Goal: Ask a question

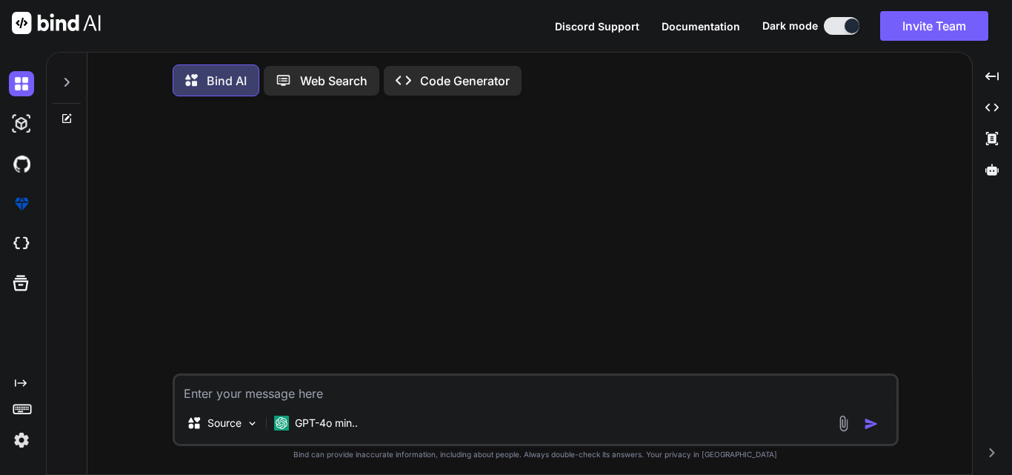
click at [327, 388] on textarea at bounding box center [536, 389] width 722 height 27
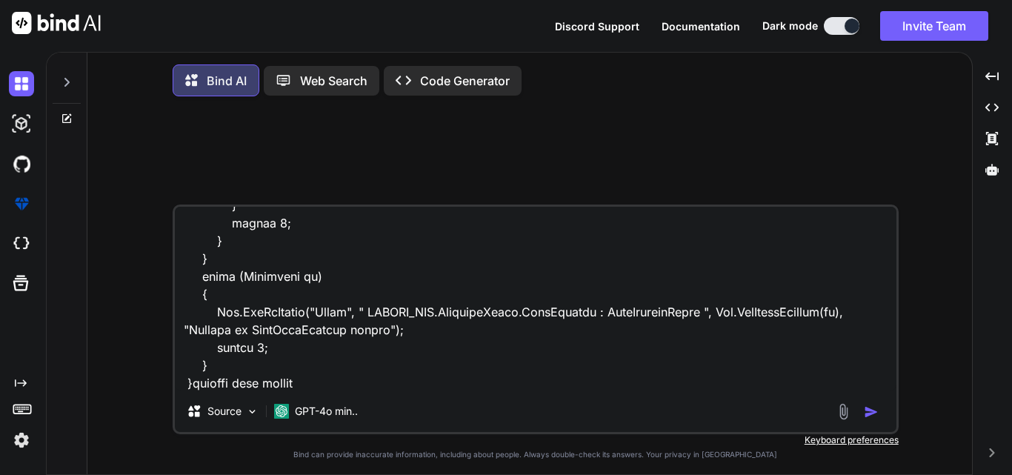
click at [327, 388] on textarea at bounding box center [536, 299] width 722 height 184
paste textarea "CREATE TABLE ProfileInfoDraft( [PatientInfoId] [bigint] IDENTITY(1,1) NOT NULL,…"
type textarea "public int SaveProfileDraft(DtoLeadContact ObjLeadContact) { DtoRegister ObjReg…"
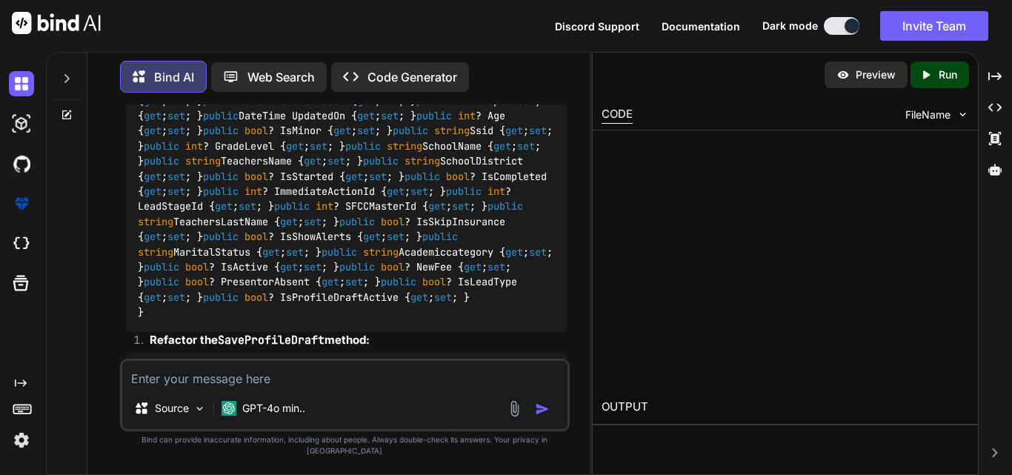
scroll to position [1727, 0]
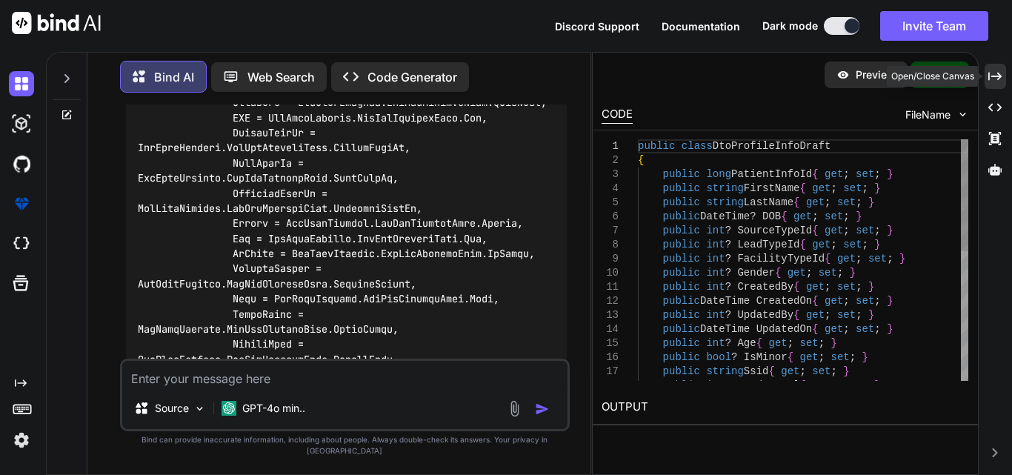
click at [999, 73] on icon "Created with Pixso." at bounding box center [994, 76] width 13 height 13
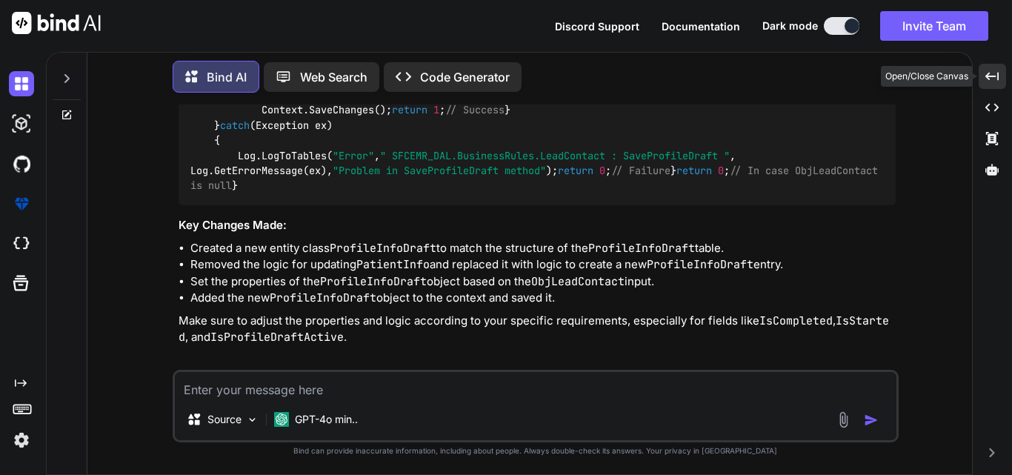
scroll to position [1327, 0]
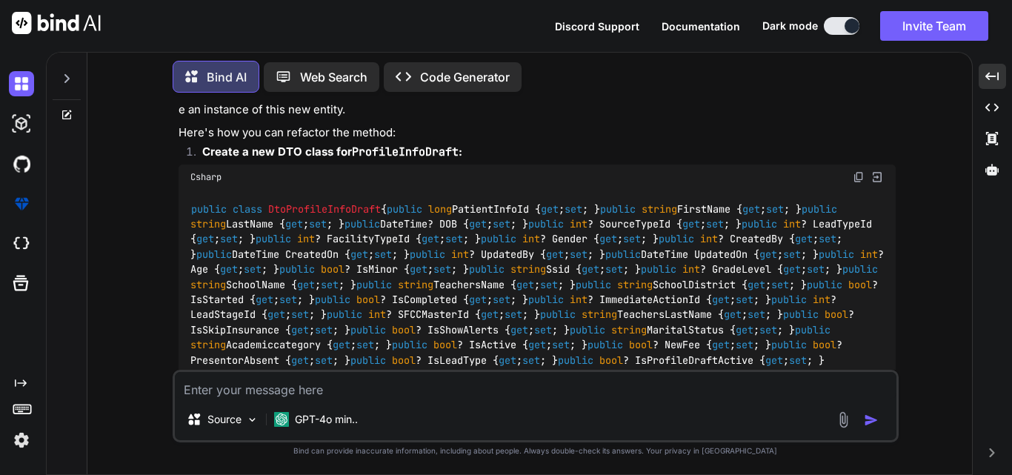
scroll to position [734, 0]
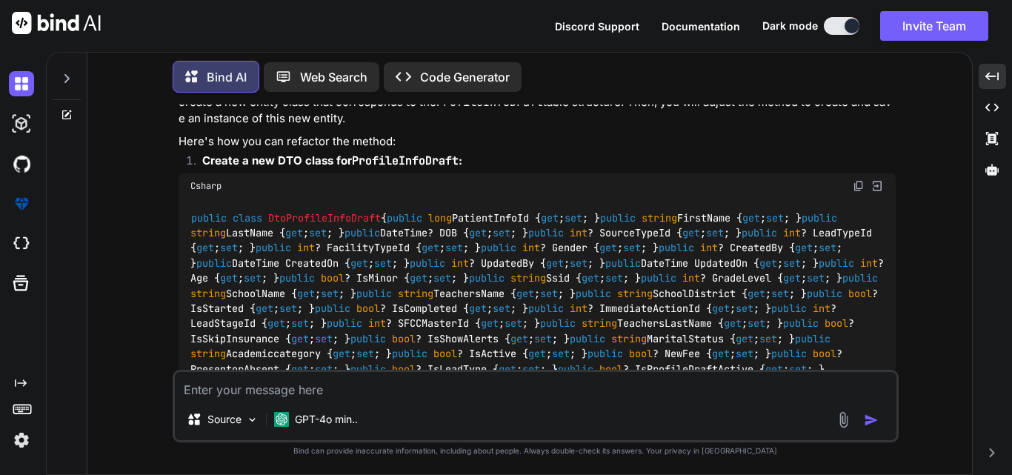
click at [310, 385] on textarea at bounding box center [536, 385] width 722 height 27
paste textarea "public class DtoPatientInfo { public long PatientInfoId { get; set; } public st…"
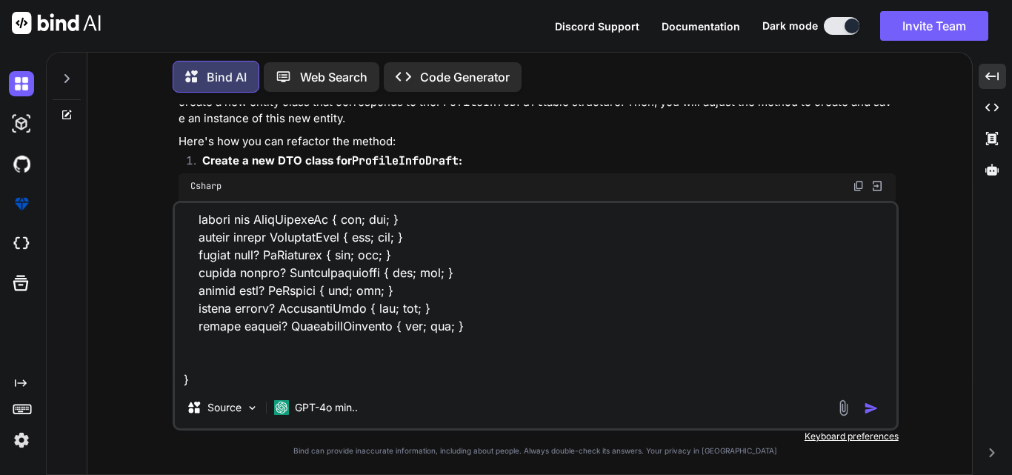
scroll to position [624, 0]
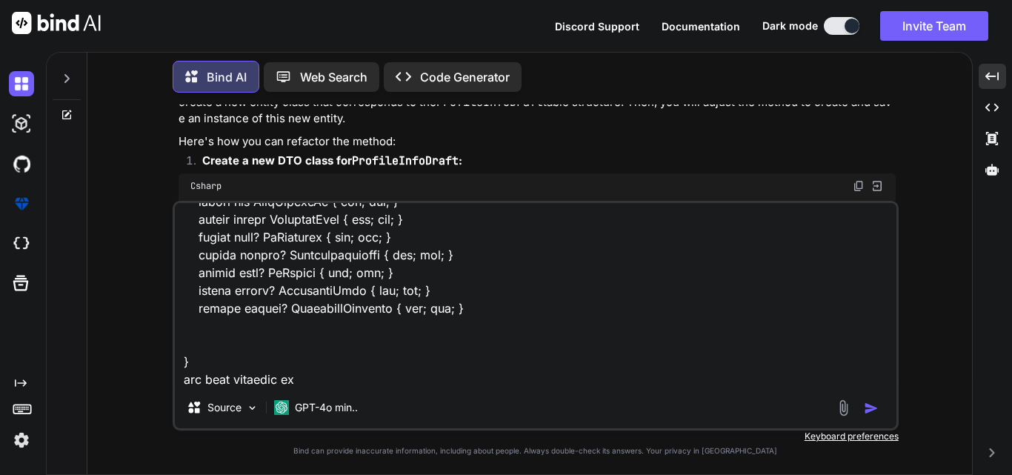
type textarea "public class DtoPatientInfo { public long PatientInfoId { get; set; } public st…"
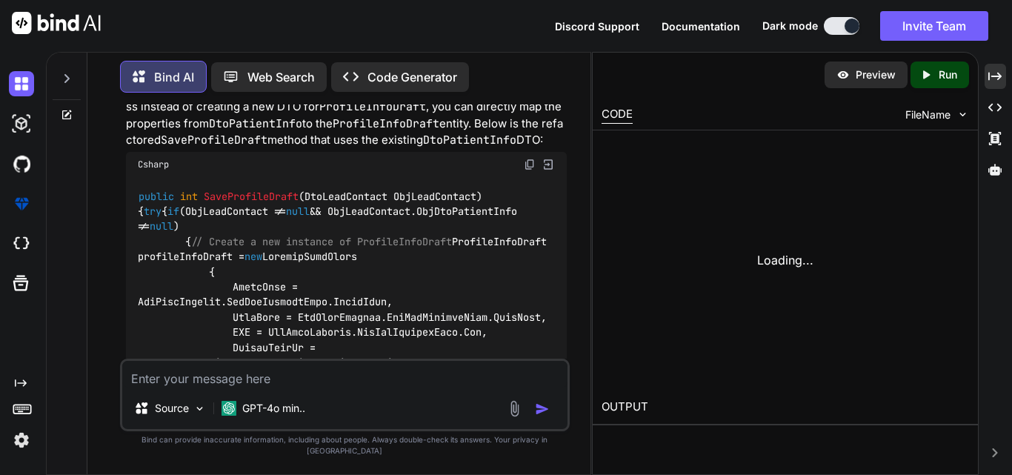
scroll to position [4000, 0]
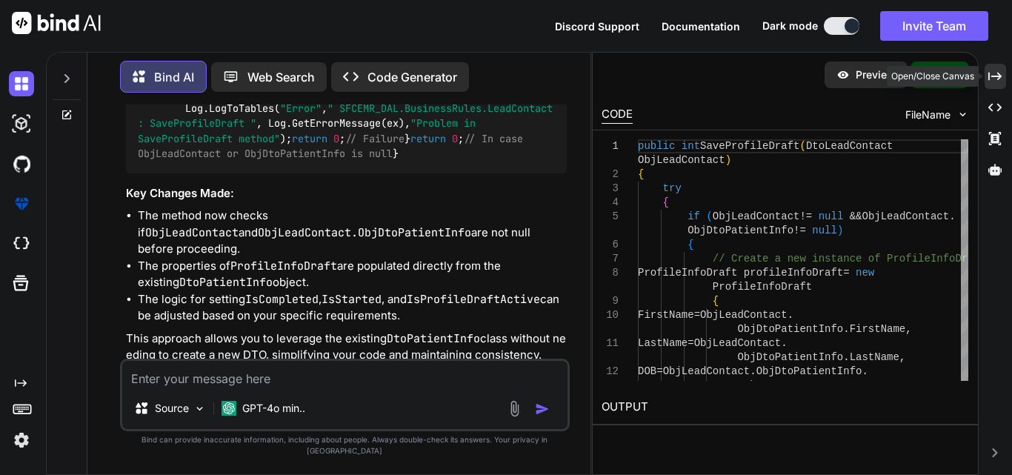
click at [997, 79] on icon "Created with Pixso." at bounding box center [994, 76] width 13 height 13
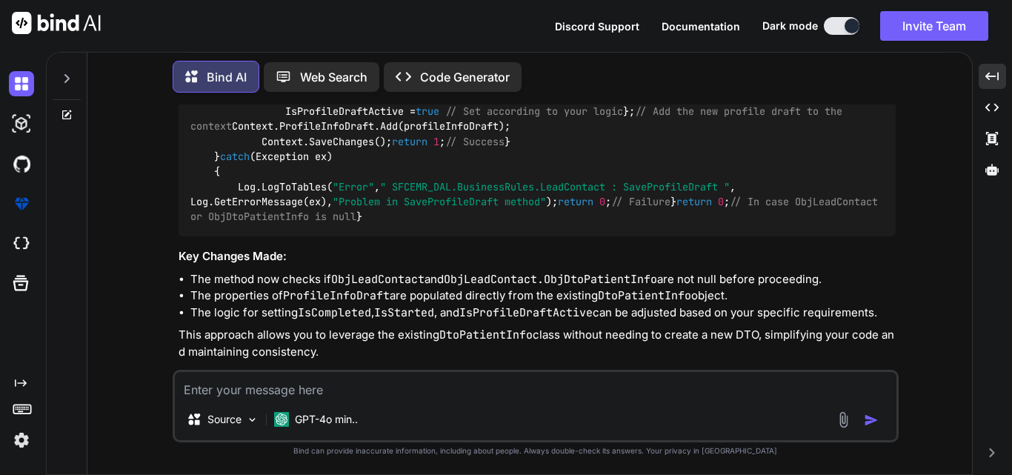
scroll to position [2596, 0]
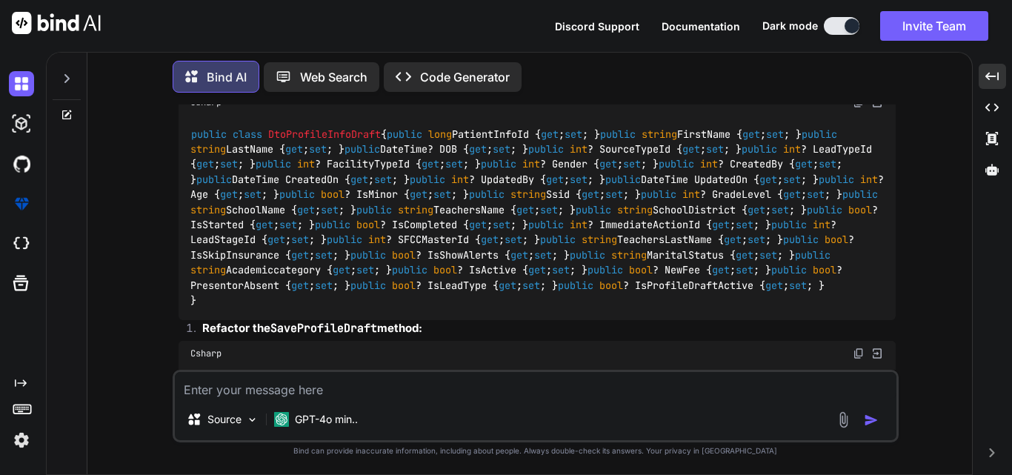
scroll to position [596, 0]
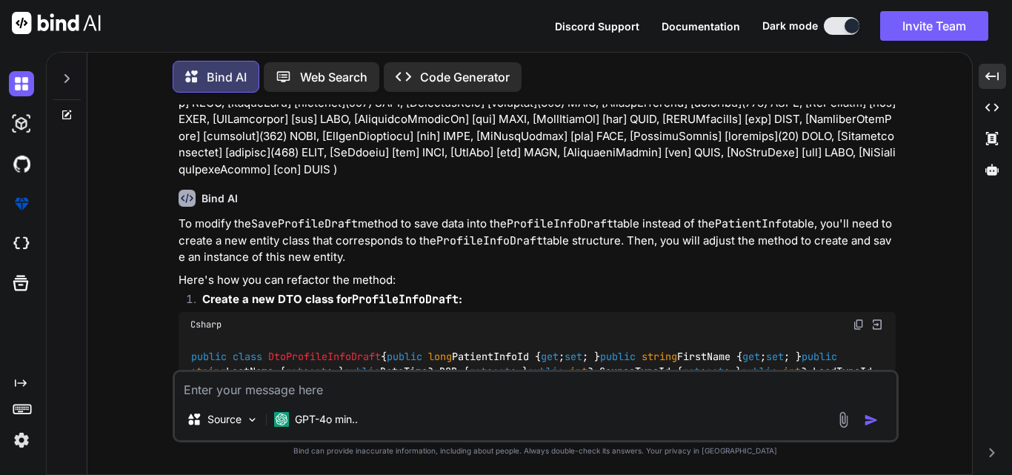
click at [860, 319] on img at bounding box center [859, 325] width 12 height 12
click at [304, 386] on textarea at bounding box center [536, 385] width 722 height 27
paste textarea "public async Task<IActionResult> SaveProfileDraft(DtoProfileInfoDraft ObjLeadCo…"
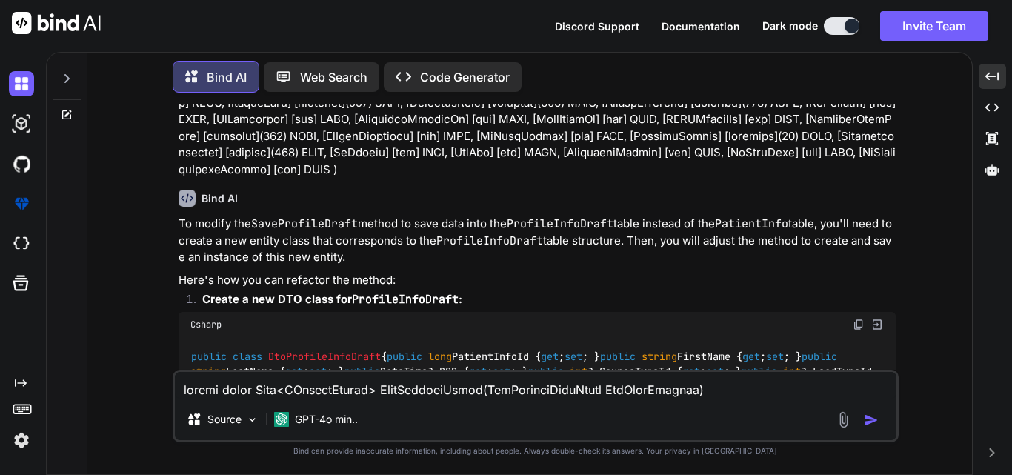
scroll to position [393, 0]
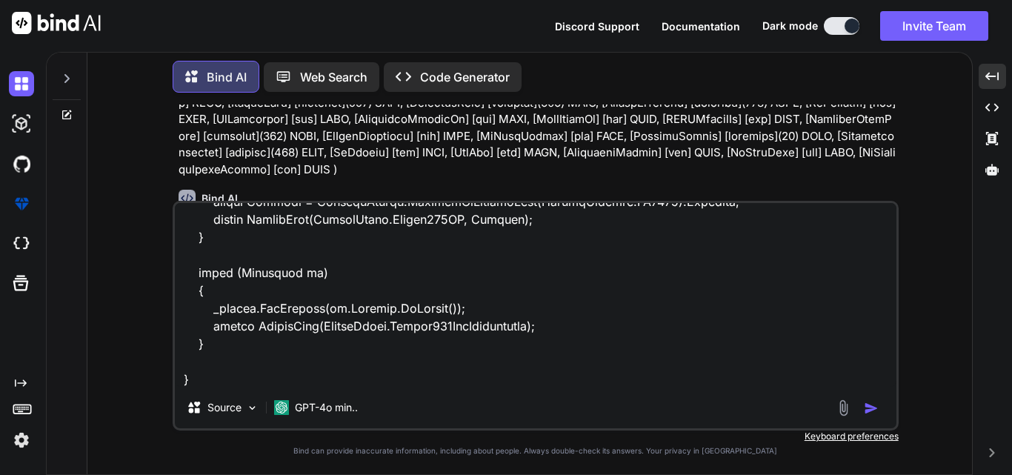
paste textarea "CREATE TABLE ProfileInfoDraft( [PatientInfoId] [bigint] IDENTITY(1,1) NOT NULL,…"
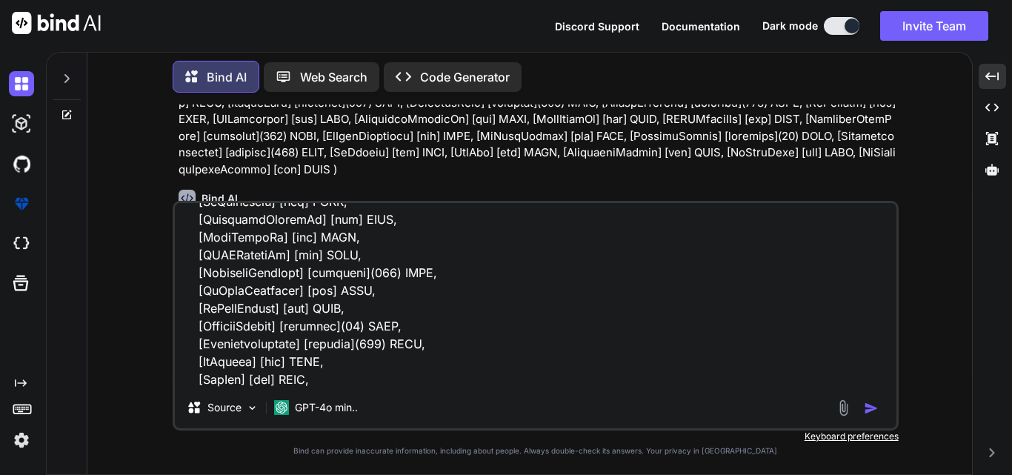
scroll to position [464, 0]
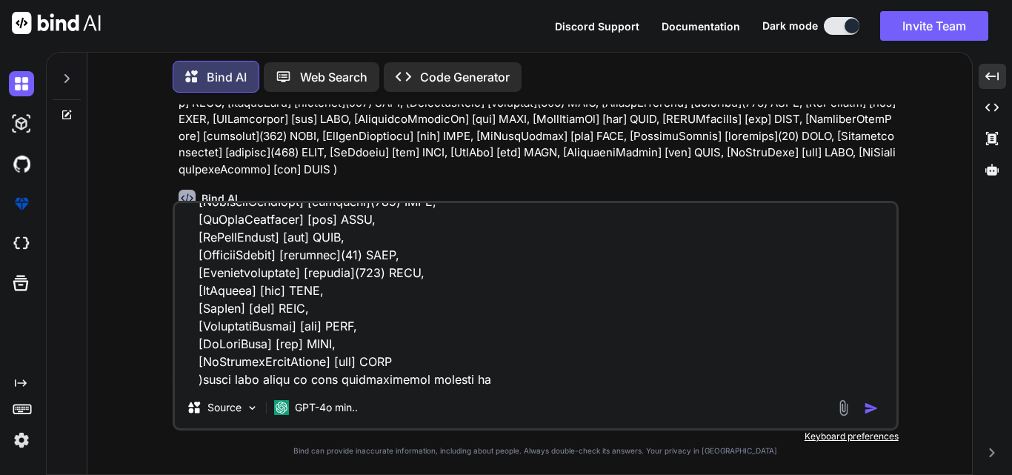
type textarea "CREATE TABLE ProfileInfoDraft( [PatientInfoId] [bigint] IDENTITY(1,1) NOT NULL,…"
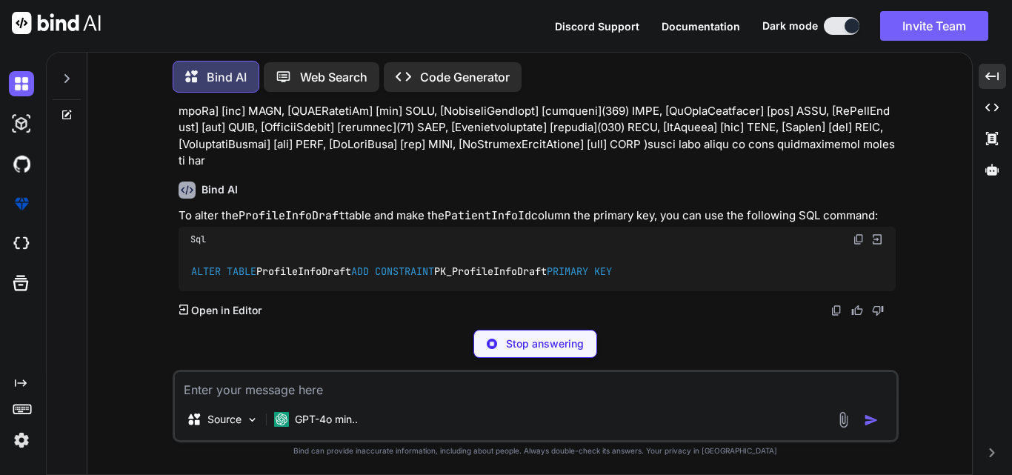
scroll to position [3943, 0]
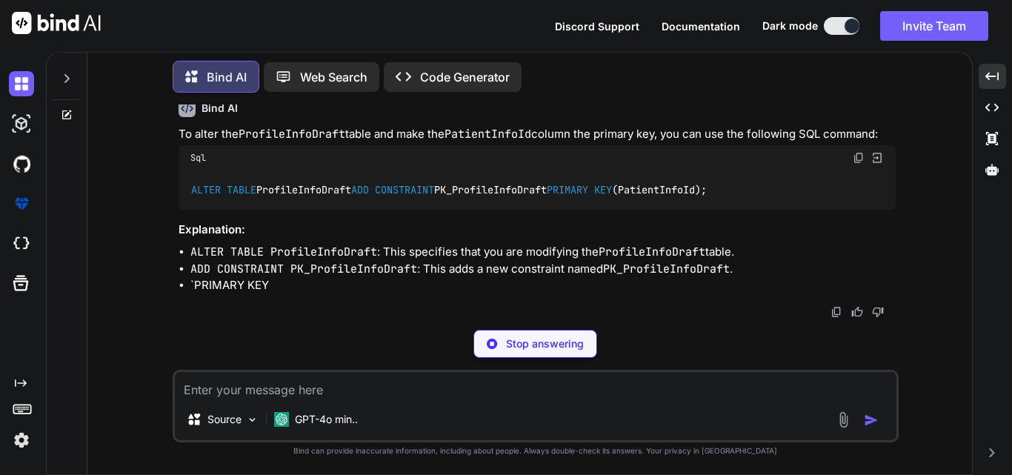
click at [858, 164] on img at bounding box center [859, 158] width 12 height 12
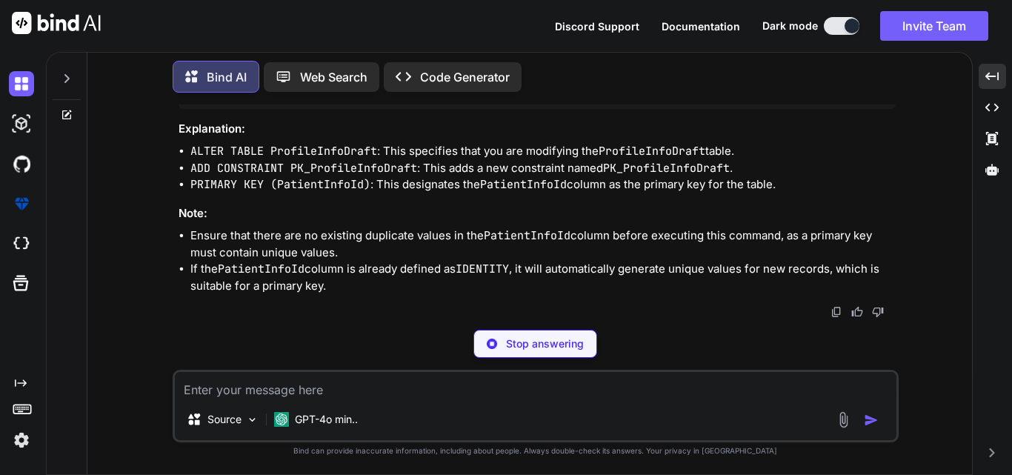
scroll to position [5094, 0]
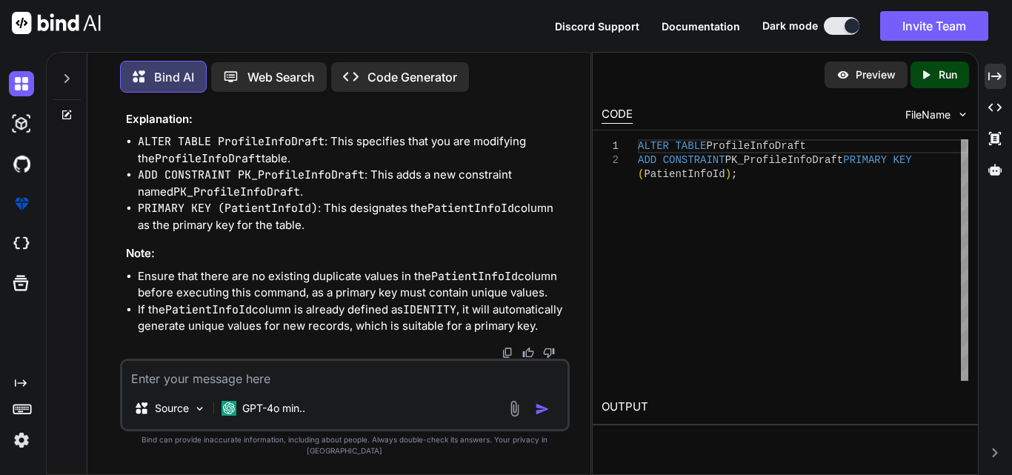
click at [379, 386] on textarea at bounding box center [344, 374] width 445 height 27
paste textarea "Create PROCEDURE [dbo].[GetProfileInfoDraftByPatientInfoId] @PatientInfoId BIGI…"
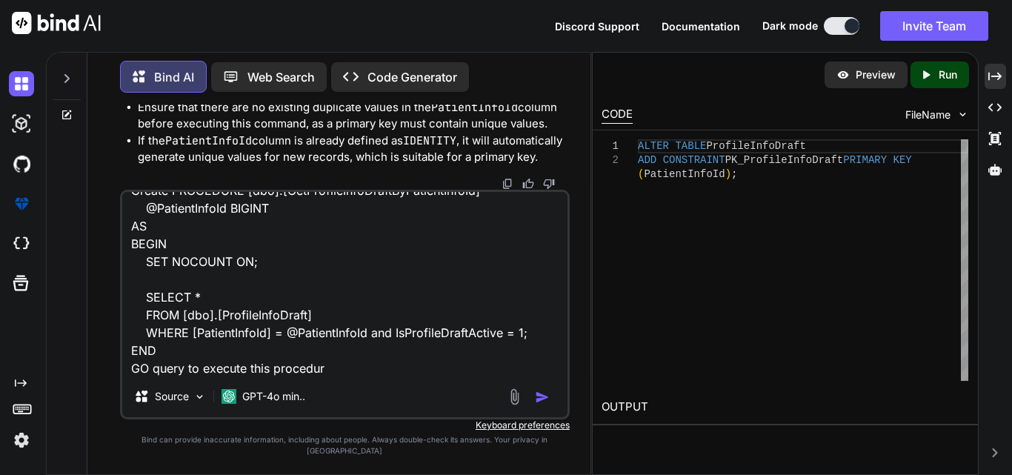
type textarea "Create PROCEDURE [dbo].[GetProfileInfoDraftByPatientInfoId] @PatientInfoId BIGI…"
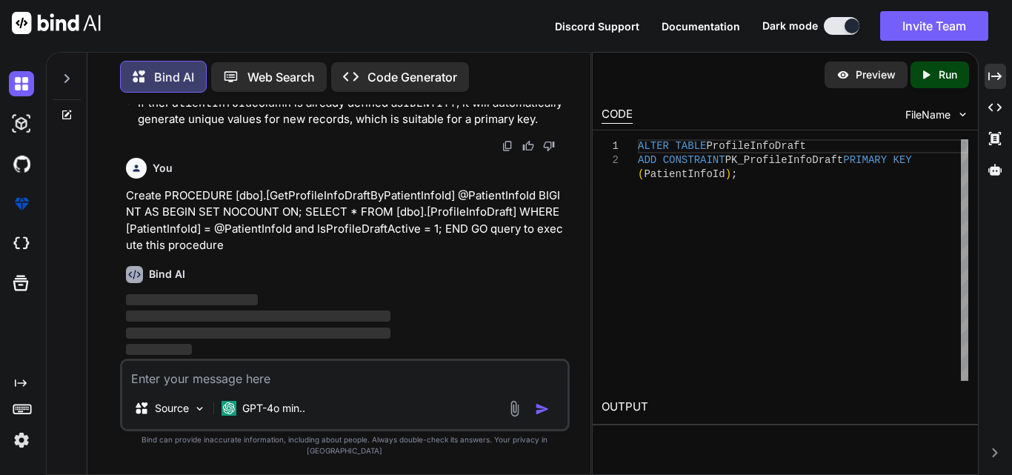
scroll to position [5615, 0]
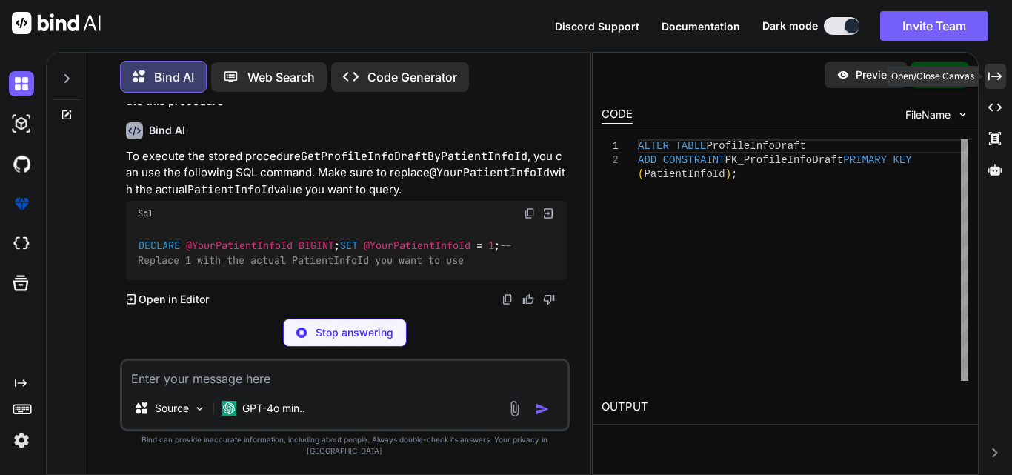
click at [994, 76] on icon at bounding box center [994, 76] width 13 height 8
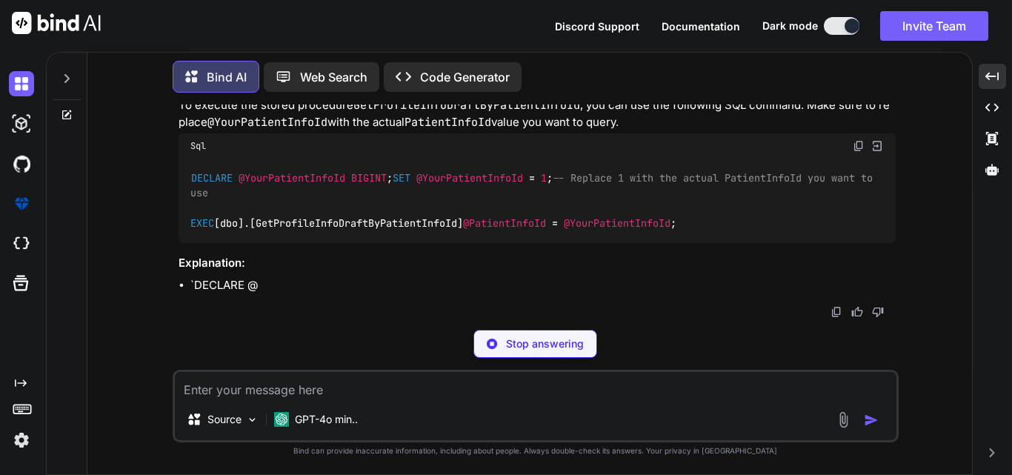
scroll to position [4453, 0]
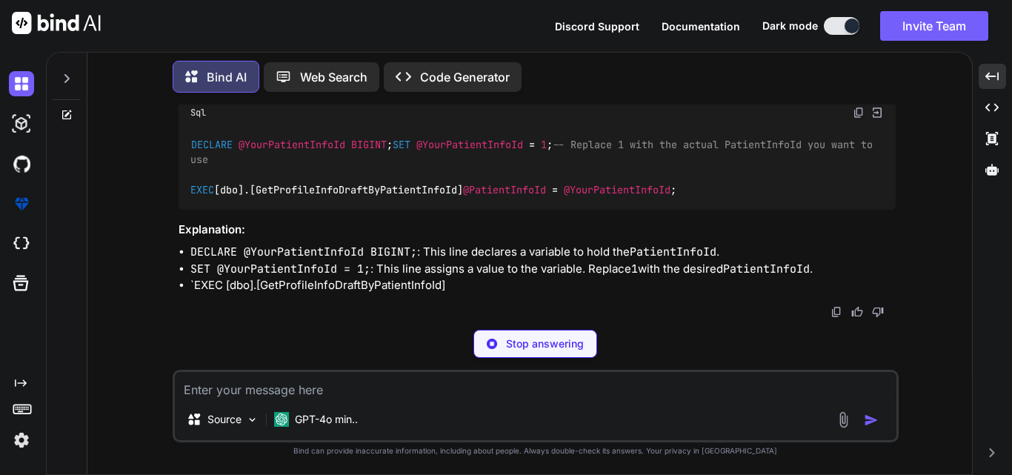
click at [857, 119] on img at bounding box center [859, 113] width 12 height 12
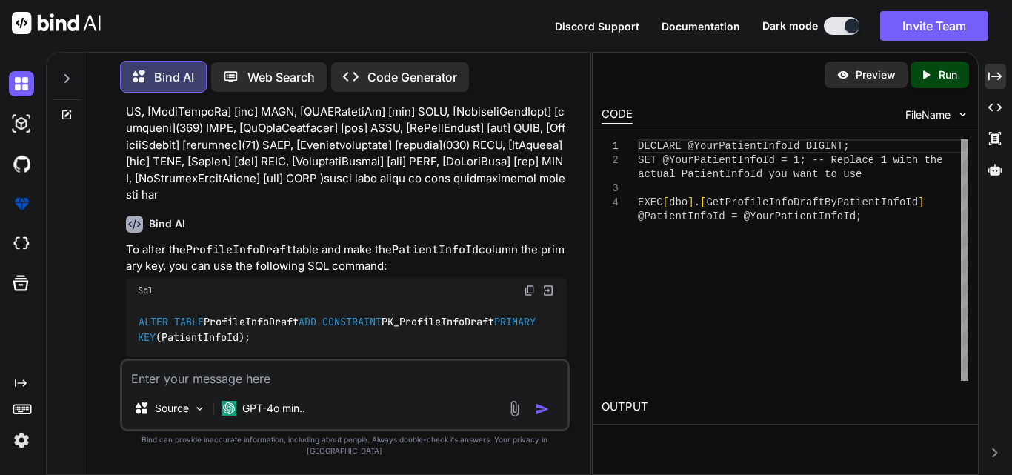
scroll to position [5820, 0]
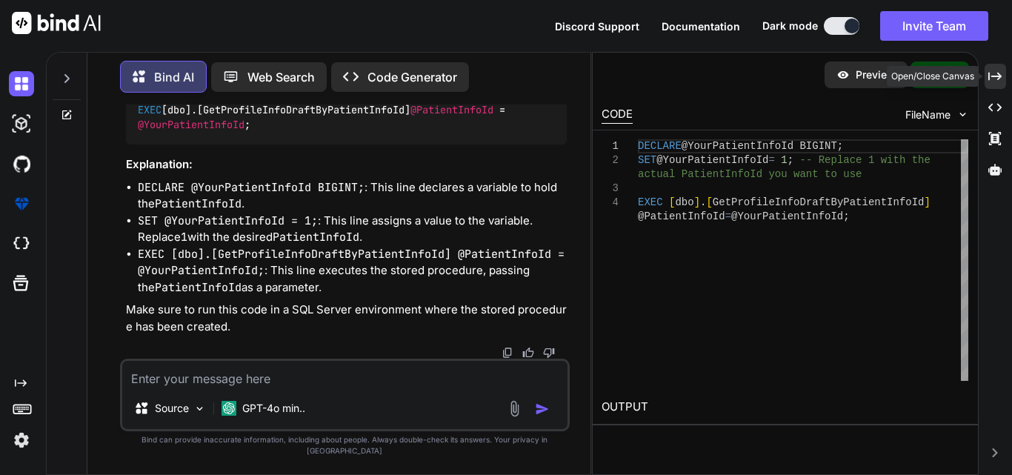
click at [997, 75] on icon "Created with Pixso." at bounding box center [994, 76] width 13 height 13
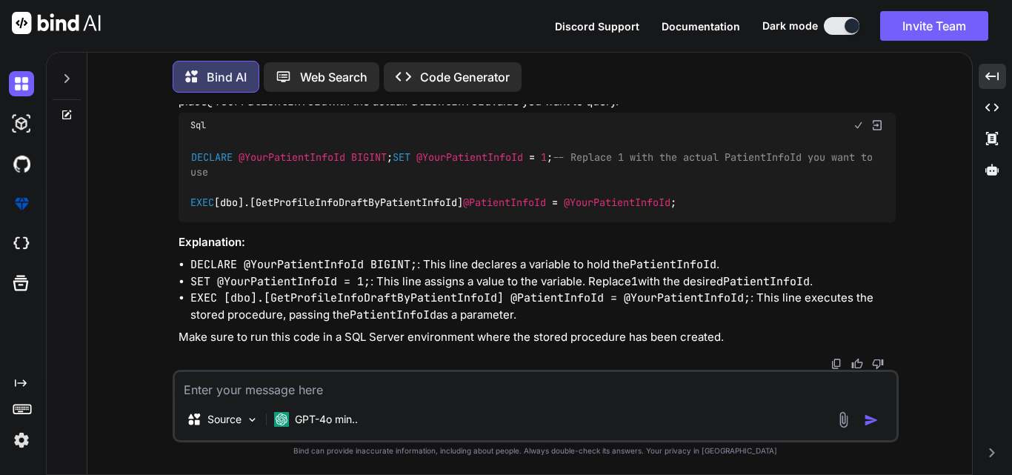
scroll to position [4453, 0]
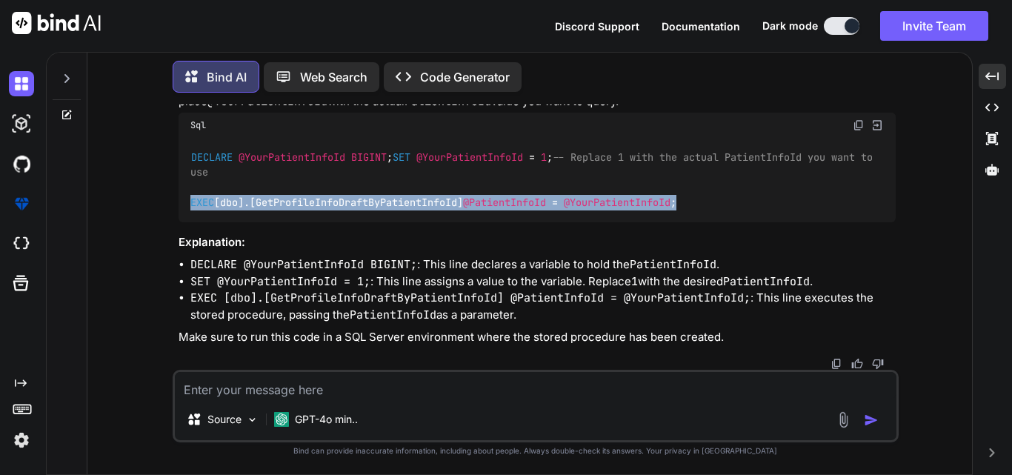
drag, startPoint x: 595, startPoint y: 222, endPoint x: 168, endPoint y: 225, distance: 426.8
click at [168, 225] on div "You Bind AI To modify the SaveProfileDraft method to save data into the Profile…" at bounding box center [535, 289] width 873 height 370
copy code "EXEC [dbo].[GetProfileInfoDraftByPatientInfoId] @PatientInfoId = @YourPatientIn…"
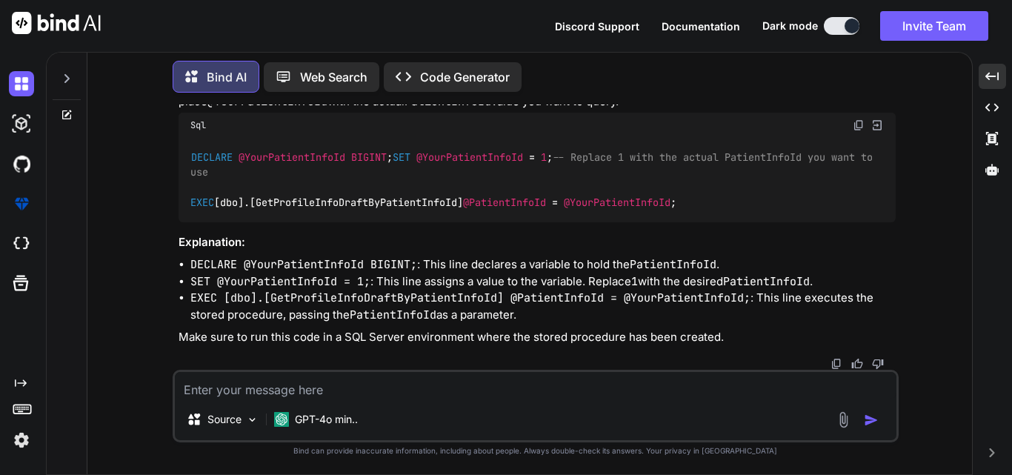
click at [764, 210] on div "DECLARE @YourPatientInfoId BIGINT ; SET @YourPatientInfoId = 1 ; -- Replace 1 w…" at bounding box center [537, 180] width 717 height 84
click at [370, 391] on textarea at bounding box center [536, 385] width 722 height 27
paste textarea "ProfileInfoDraft( [PatientInfoId] [bigint] IDENTITY(1,1) NOT NULL, [FirstName] …"
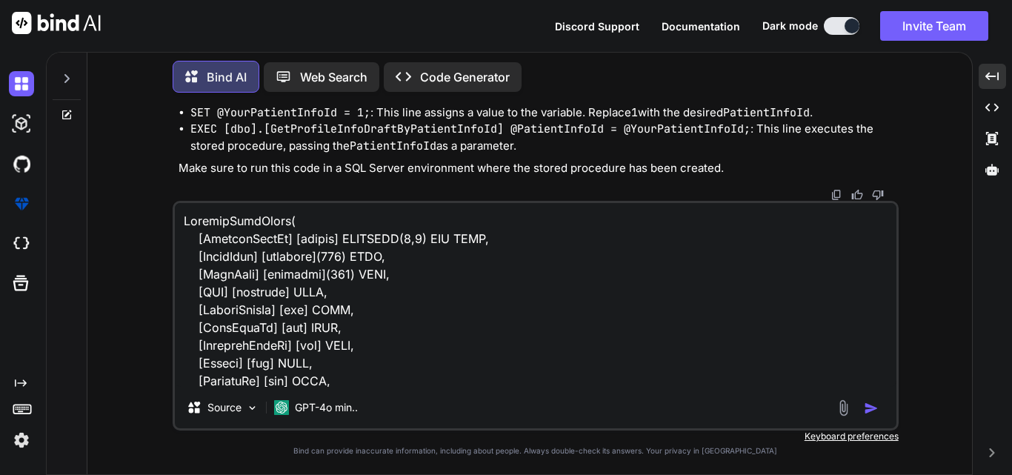
scroll to position [482, 0]
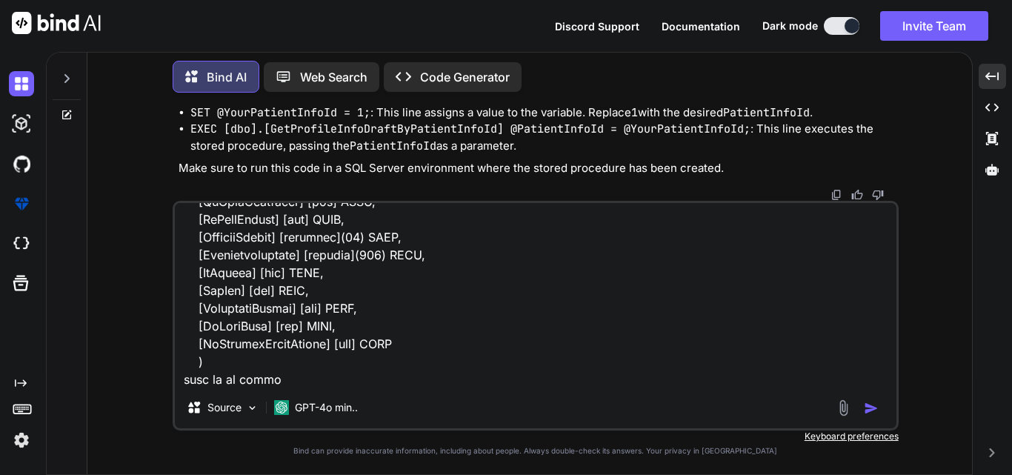
click at [373, 379] on textarea at bounding box center [536, 295] width 722 height 184
paste textarea "public class DtoProfileInfoDraft { public long PatientInfoId { get; set; } publ…"
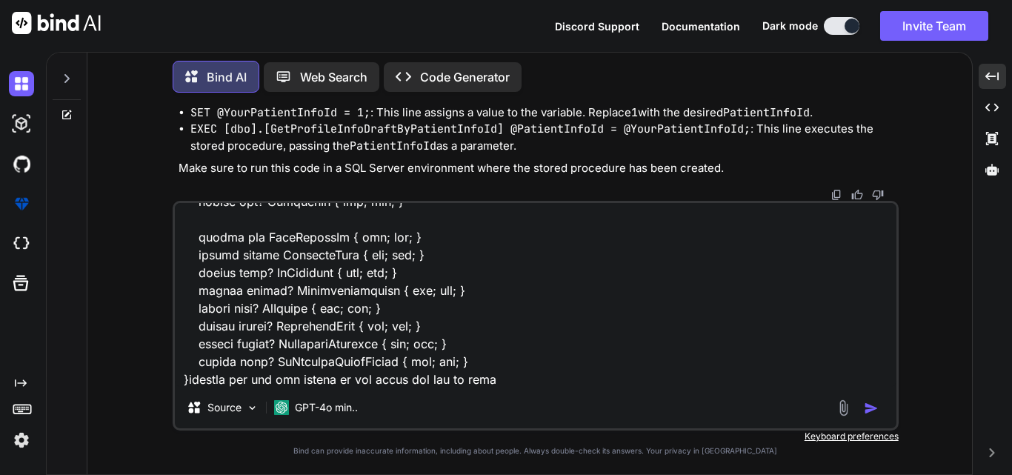
type textarea "ProfileInfoDraft( [PatientInfoId] [bigint] IDENTITY(1,1) NOT NULL, [FirstName] …"
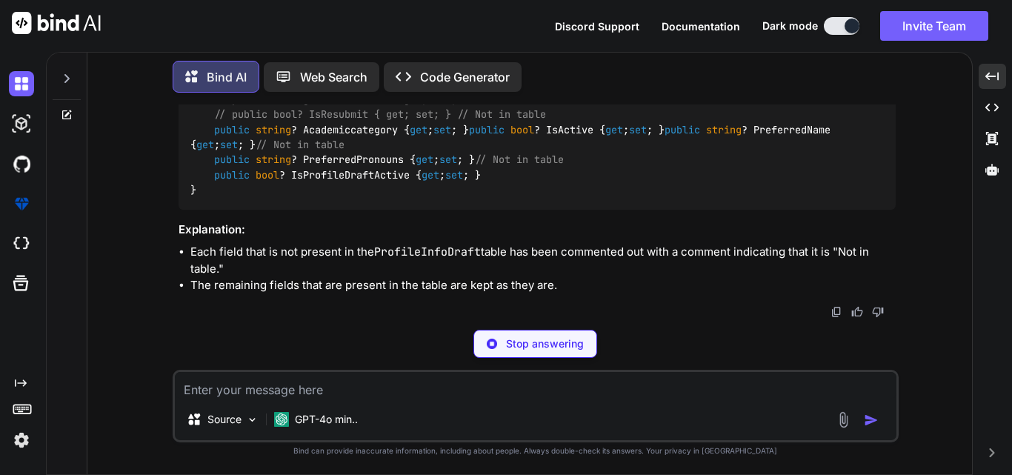
scroll to position [7450, 0]
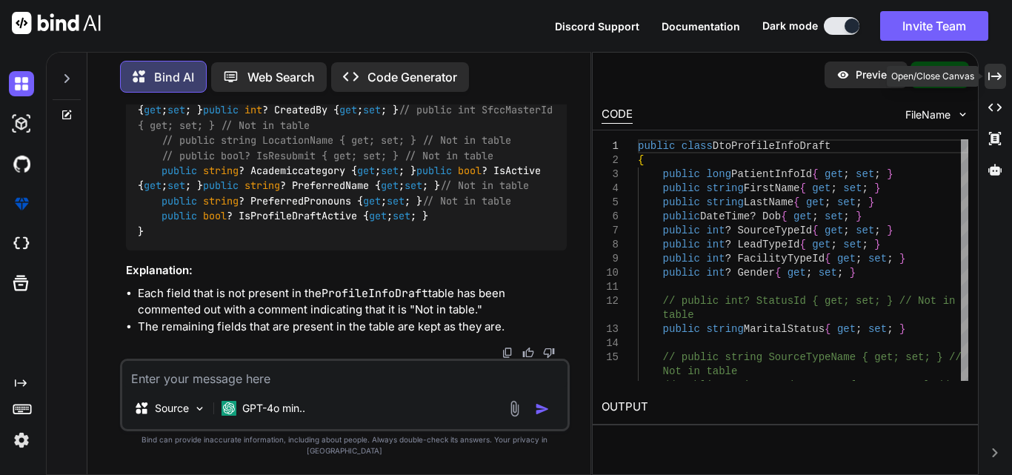
click at [997, 79] on icon "Created with Pixso." at bounding box center [994, 76] width 13 height 13
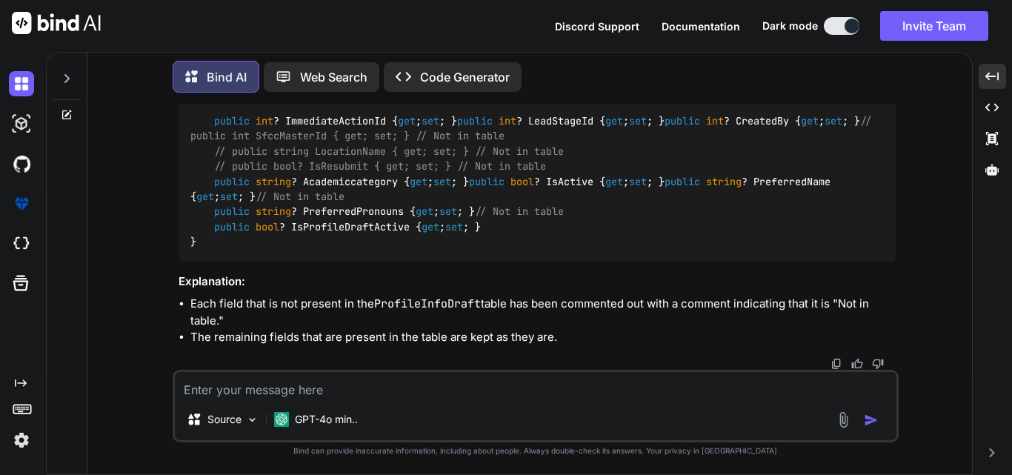
scroll to position [5087, 0]
